Goal: Task Accomplishment & Management: Manage account settings

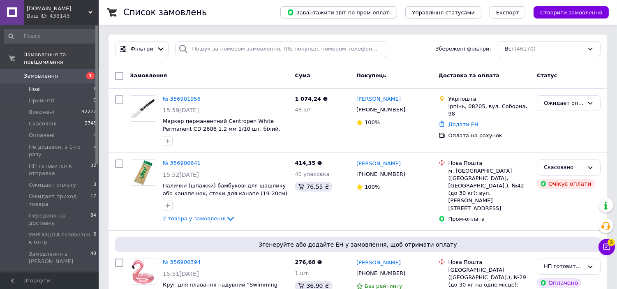
click at [54, 83] on li "Нові 1" at bounding box center [50, 89] width 101 height 12
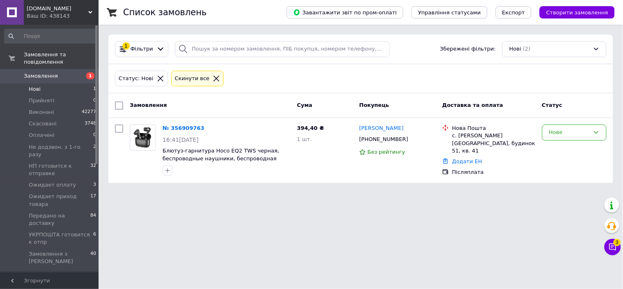
click at [44, 72] on span "Замовлення" at bounding box center [41, 75] width 34 height 7
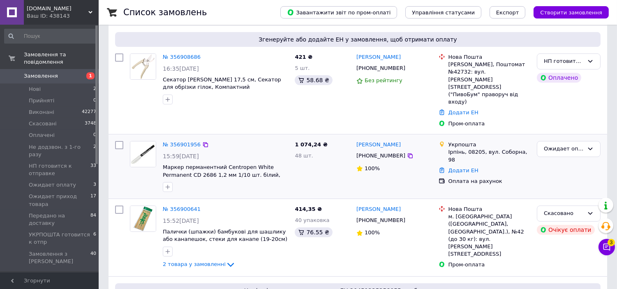
scroll to position [137, 0]
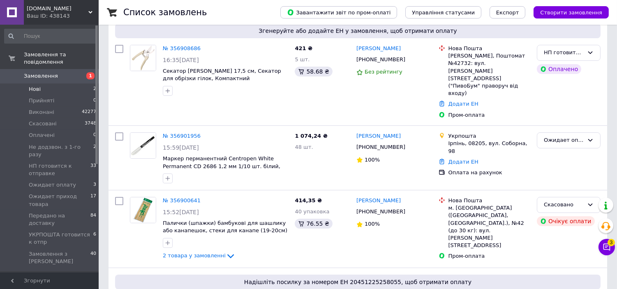
click at [33, 85] on span "Нові" at bounding box center [35, 88] width 12 height 7
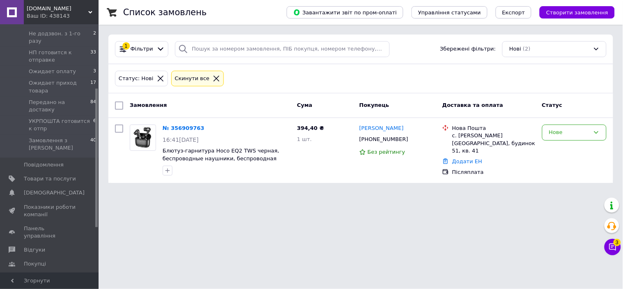
scroll to position [182, 0]
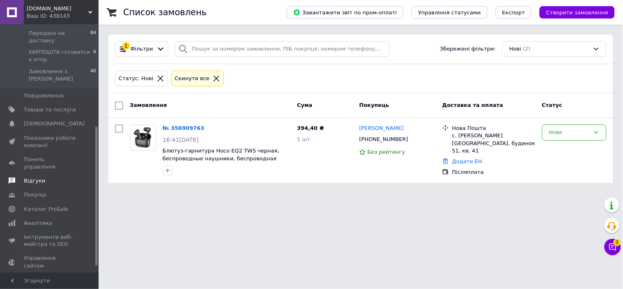
click at [37, 177] on span "Відгуки" at bounding box center [34, 180] width 21 height 7
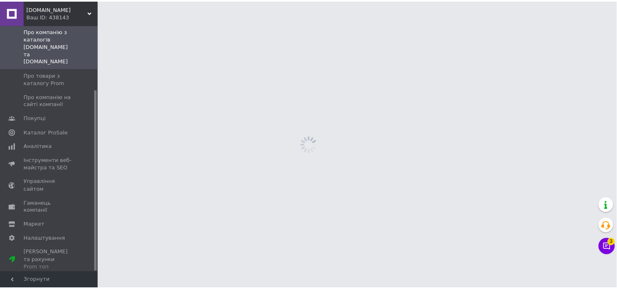
scroll to position [88, 0]
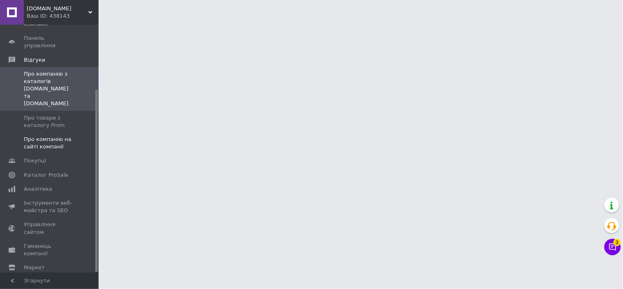
click at [24, 136] on span "Про компанію на сайті компанії" at bounding box center [50, 143] width 52 height 15
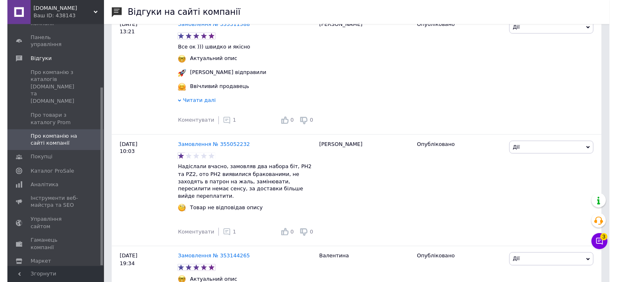
scroll to position [958, 0]
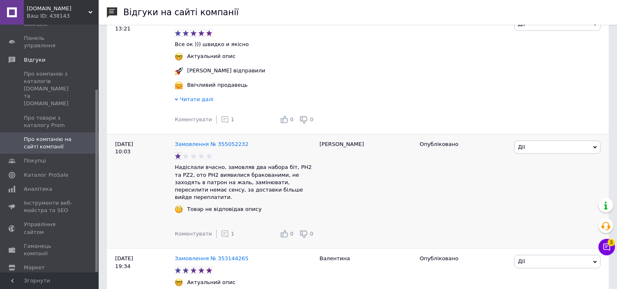
click at [221, 230] on icon at bounding box center [225, 234] width 8 height 8
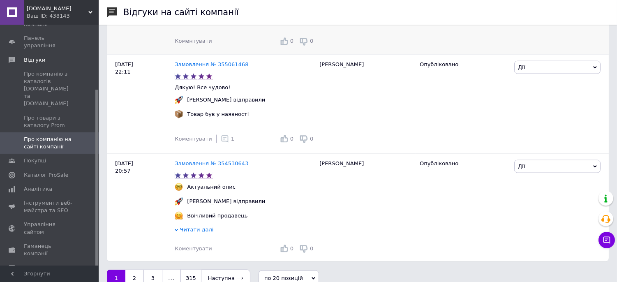
scroll to position [2003, 0]
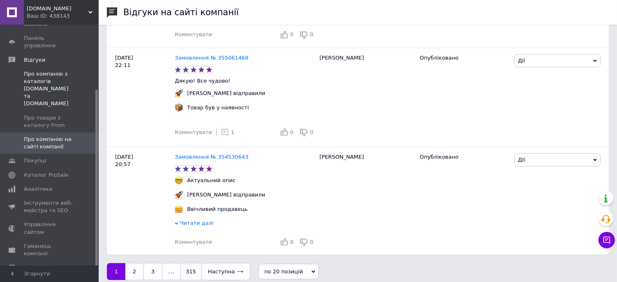
click at [51, 73] on span "Про компанію з каталогів Prom.ua та Bigl.ua" at bounding box center [50, 88] width 52 height 37
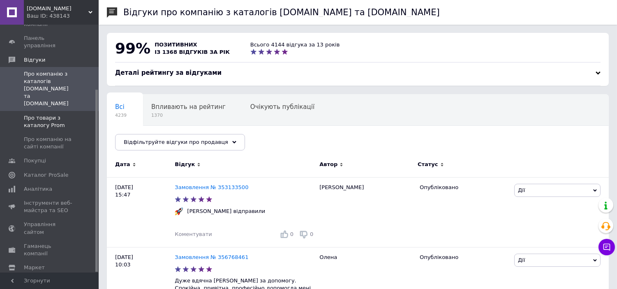
click at [57, 114] on span "Про товари з каталогу Prom" at bounding box center [50, 121] width 52 height 15
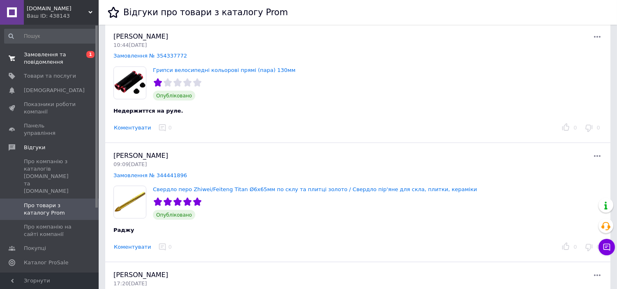
click at [60, 64] on span "Замовлення та повідомлення" at bounding box center [50, 58] width 52 height 15
